Goal: Navigation & Orientation: Find specific page/section

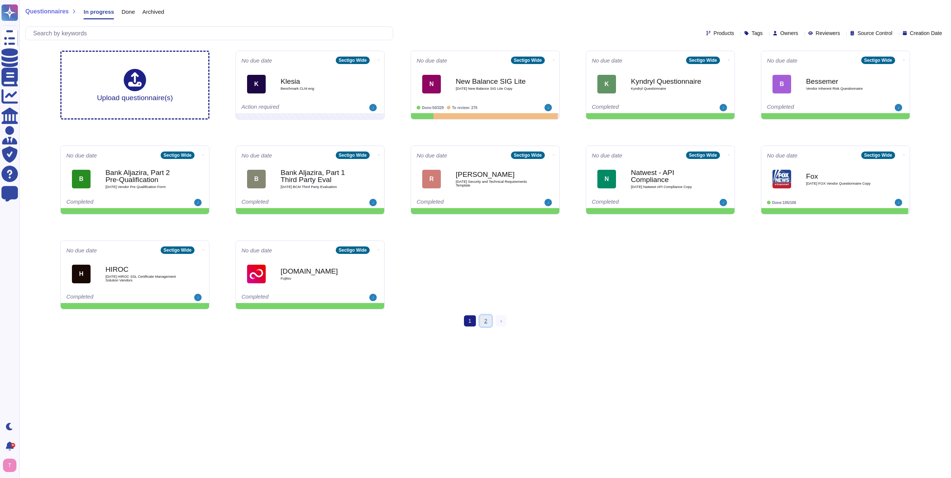
click at [483, 320] on link "2" at bounding box center [486, 320] width 12 height 11
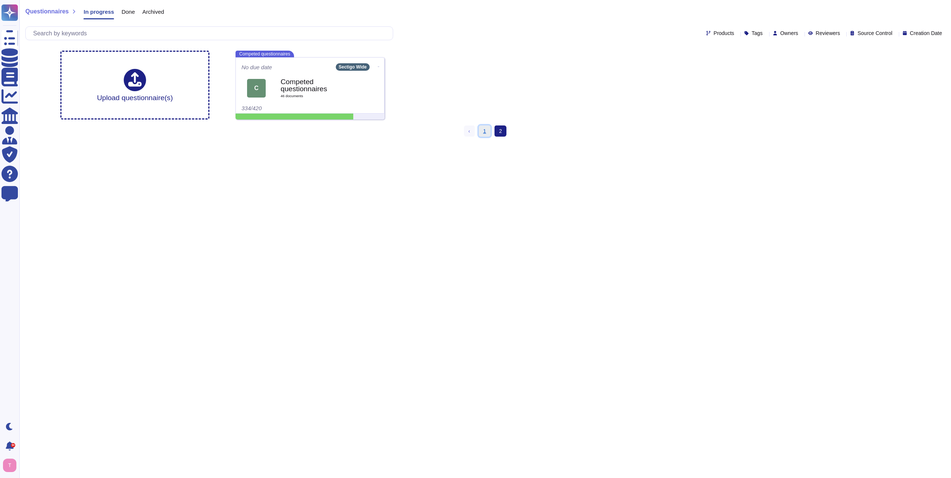
click at [485, 131] on link "1" at bounding box center [485, 131] width 12 height 11
